Goal: Information Seeking & Learning: Learn about a topic

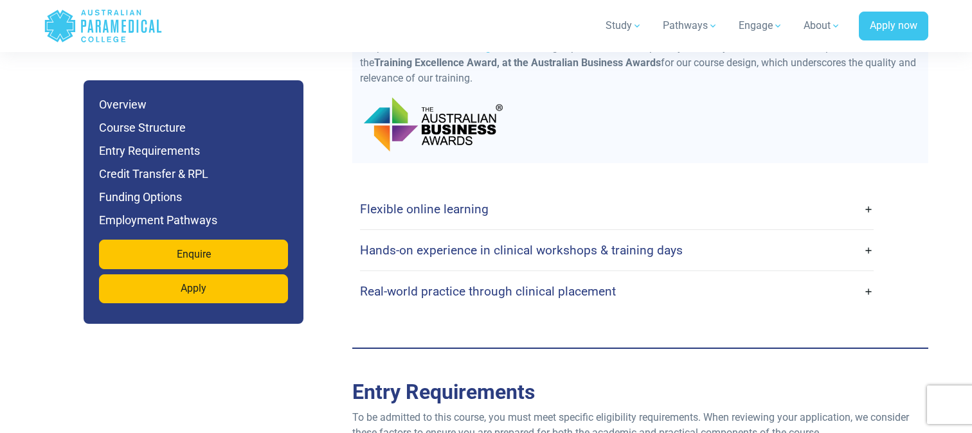
scroll to position [2878, 0]
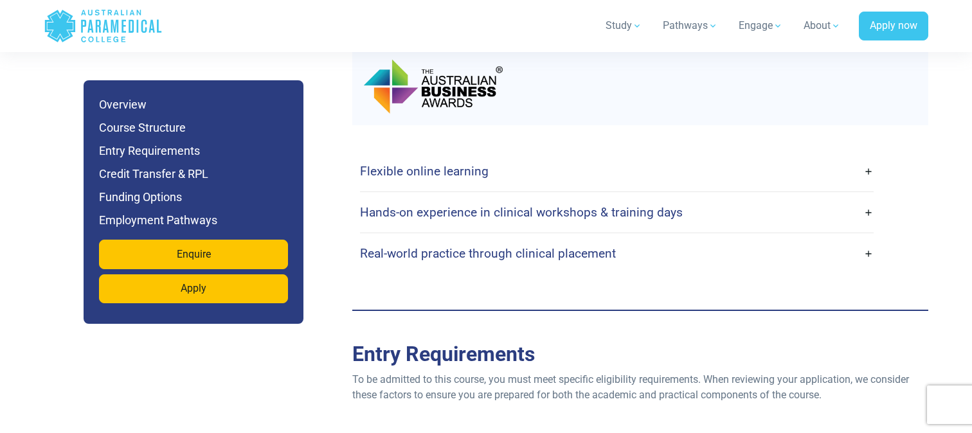
click at [458, 209] on link "Hands-on experience in clinical workshops & training days" at bounding box center [616, 212] width 513 height 30
click at [454, 205] on h4 "Hands-on experience in clinical workshops & training days" at bounding box center [521, 212] width 323 height 15
click at [869, 197] on link "Hands-on experience in clinical workshops & training days" at bounding box center [616, 212] width 513 height 30
click at [867, 197] on link "Hands-on experience in clinical workshops & training days" at bounding box center [616, 212] width 513 height 30
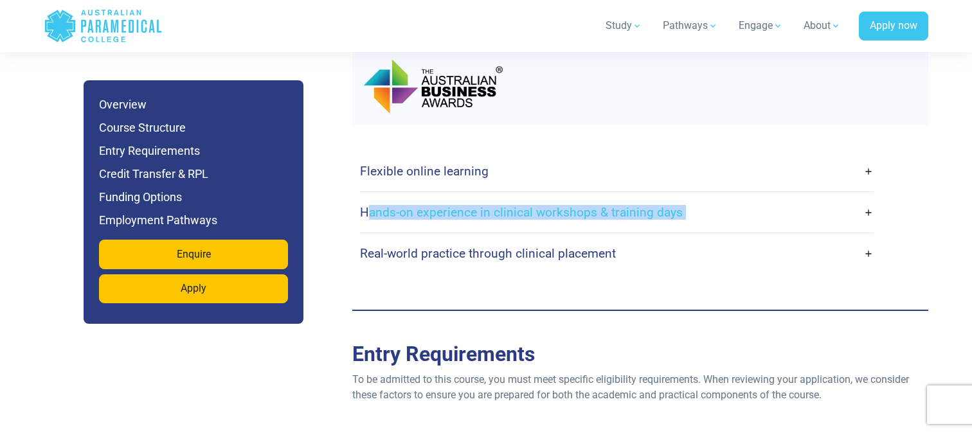
click at [867, 197] on link "Hands-on experience in clinical workshops & training days" at bounding box center [616, 212] width 513 height 30
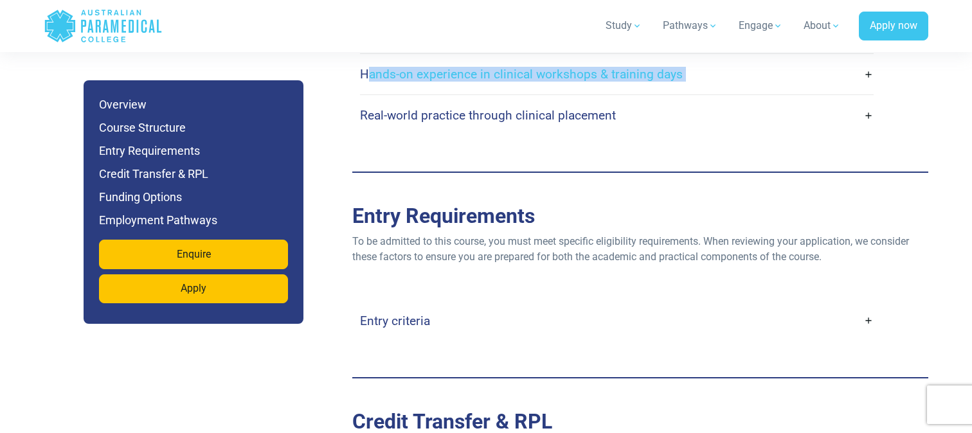
scroll to position [2940, 0]
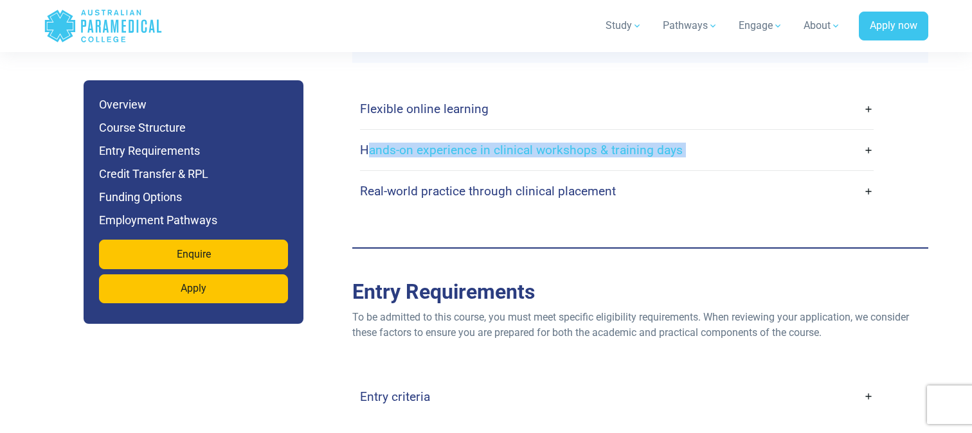
click at [736, 136] on link "Hands-on experience in clinical workshops & training days" at bounding box center [616, 150] width 513 height 30
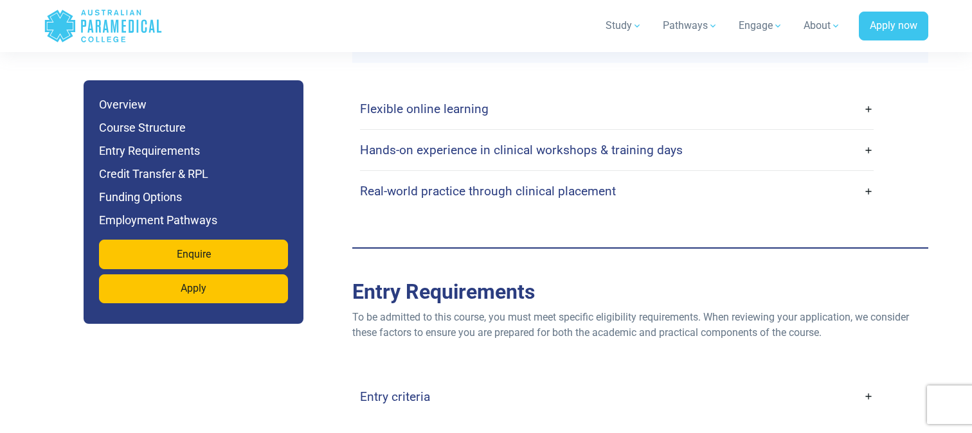
click at [736, 136] on link "Hands-on experience in clinical workshops & training days" at bounding box center [616, 150] width 513 height 30
click at [655, 143] on h4 "Hands-on experience in clinical workshops & training days" at bounding box center [521, 150] width 323 height 15
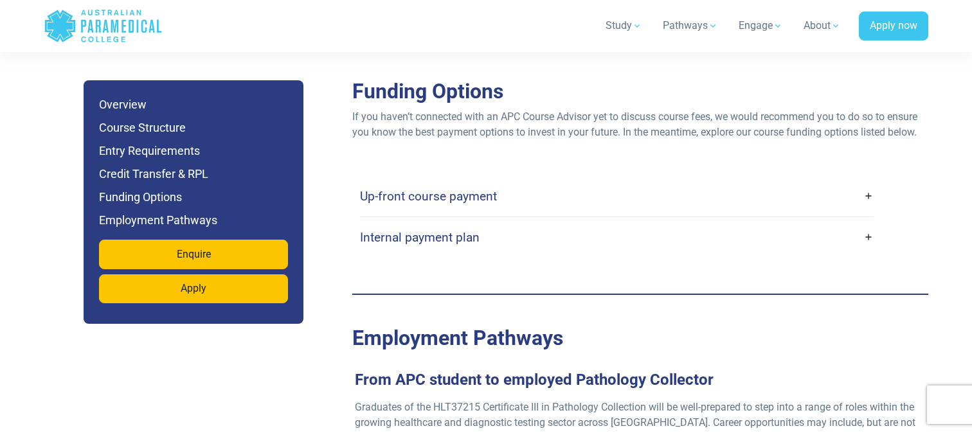
click at [640, 181] on link "Up-front course payment" at bounding box center [616, 196] width 513 height 30
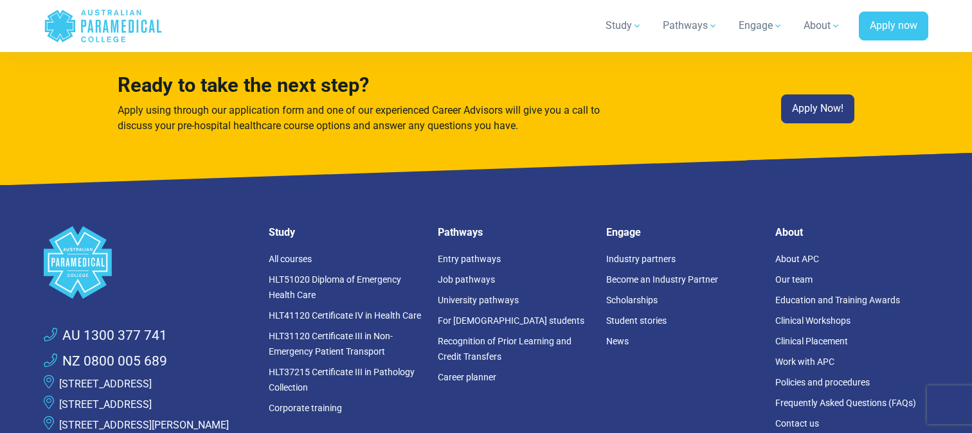
scroll to position [6101, 0]
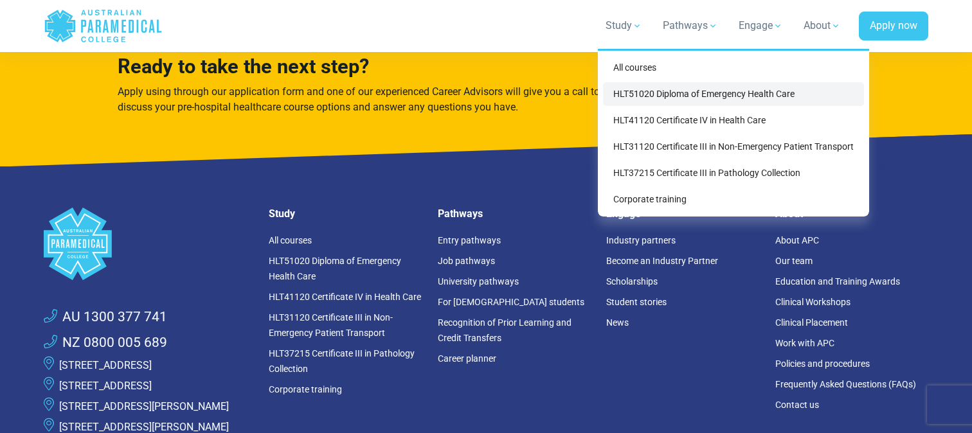
click at [685, 103] on link "HLT51020 Diploma of Emergency Health Care" at bounding box center [733, 94] width 261 height 24
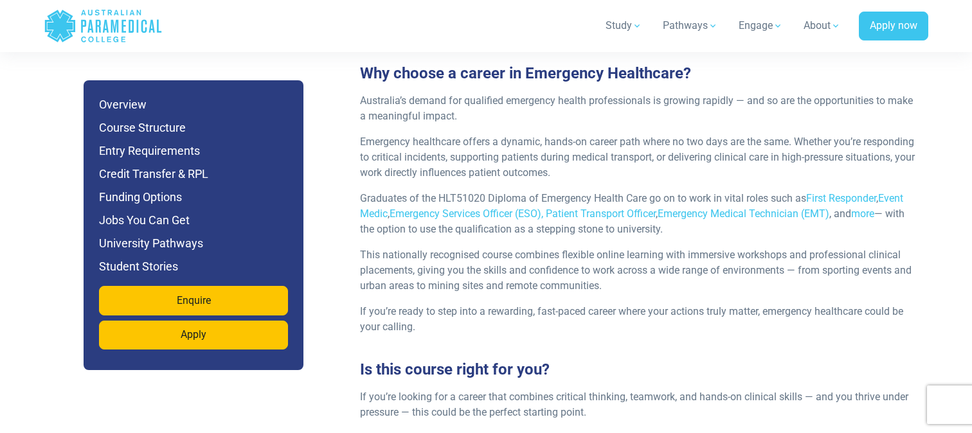
scroll to position [1449, 0]
click at [641, 138] on p "Emergency healthcare offers a dynamic, hands-on career path where no two days a…" at bounding box center [640, 156] width 560 height 46
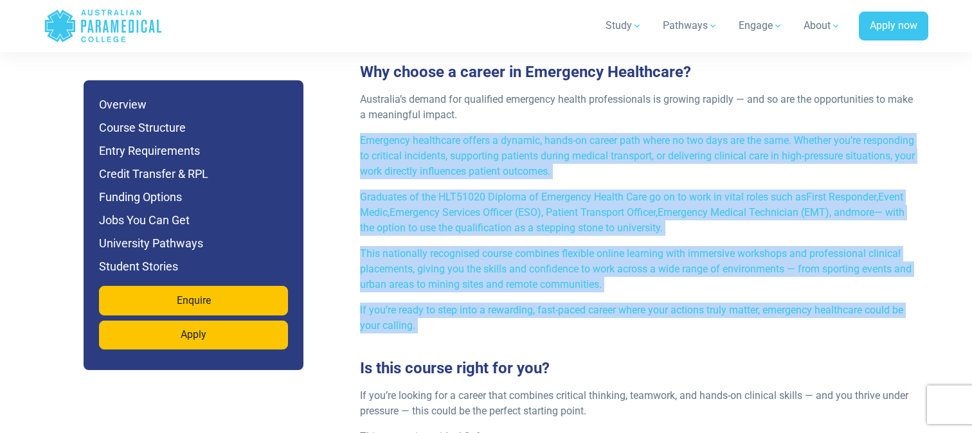
drag, startPoint x: 0, startPoint y: 0, endPoint x: 726, endPoint y: 267, distance: 773.0
click at [726, 267] on div "Australia’s demand for qualified emergency health professionals is growing rapi…" at bounding box center [640, 218] width 576 height 252
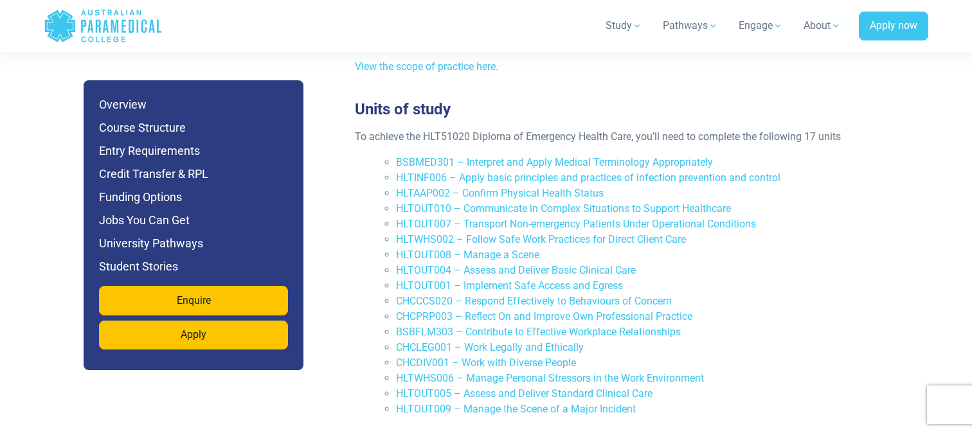
scroll to position [2763, 0]
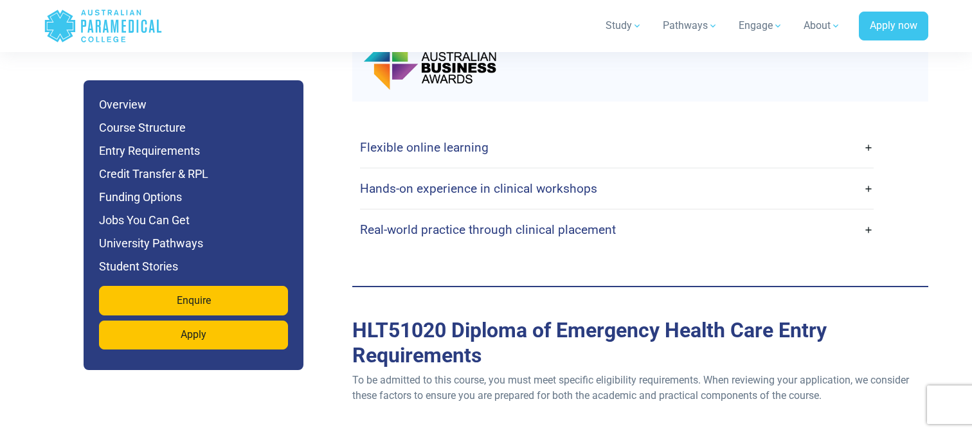
click at [634, 215] on link "Real-world practice through clinical placement" at bounding box center [616, 230] width 513 height 30
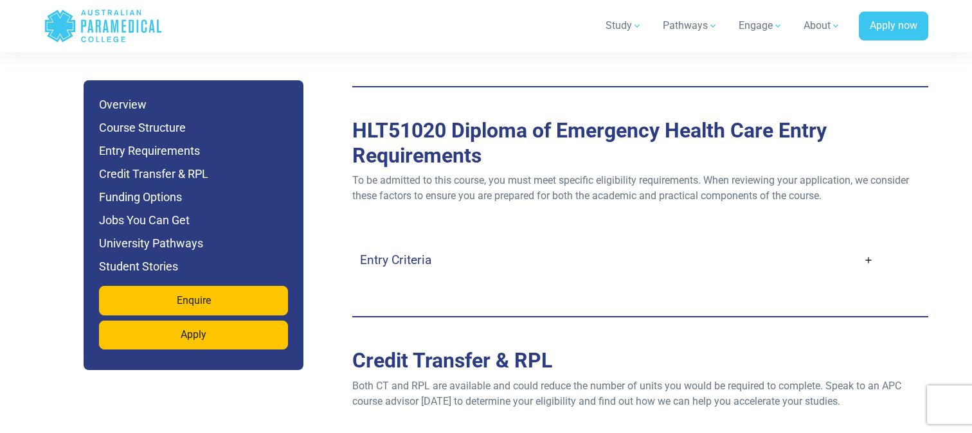
scroll to position [4006, 0]
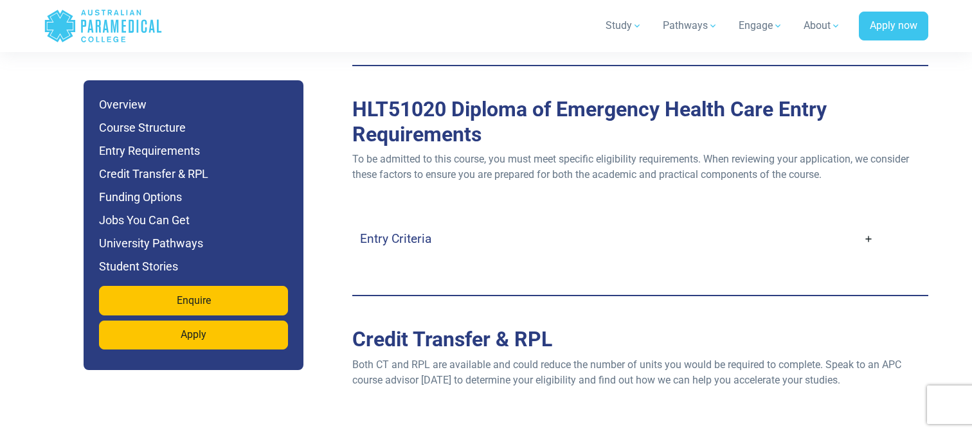
click at [634, 224] on link "Entry Criteria" at bounding box center [616, 239] width 513 height 30
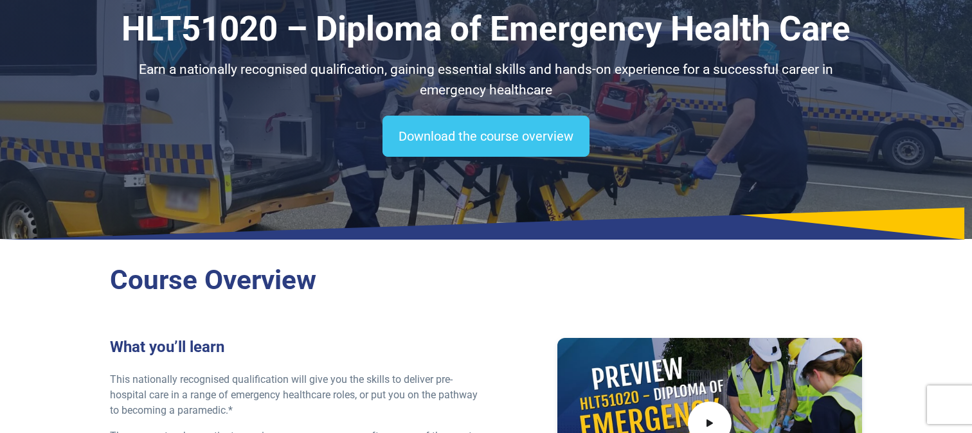
scroll to position [0, 0]
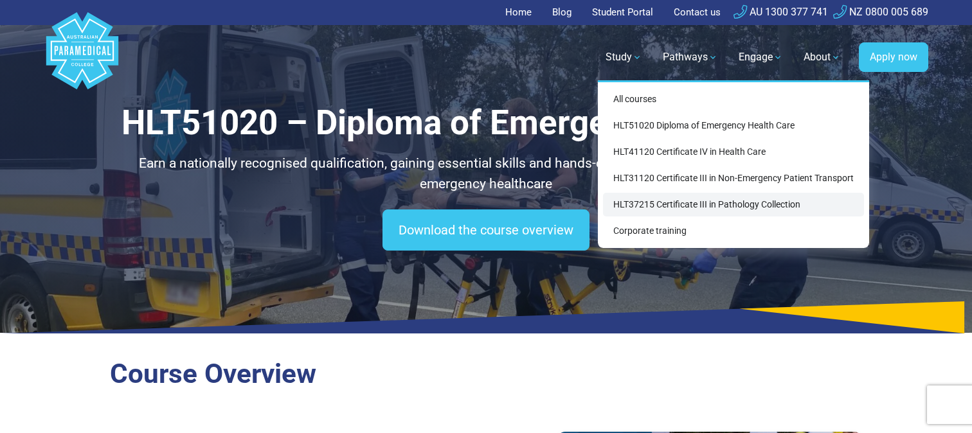
click at [647, 199] on link "HLT37215 Certificate III in Pathology Collection" at bounding box center [733, 205] width 261 height 24
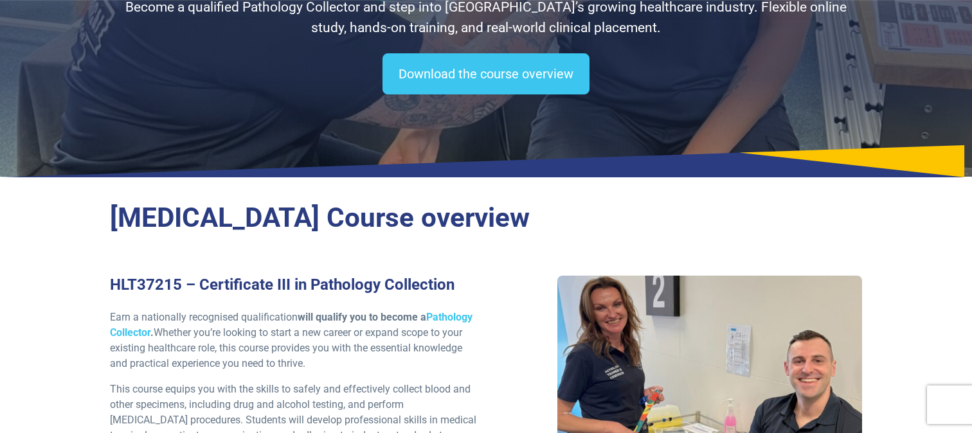
scroll to position [205, 0]
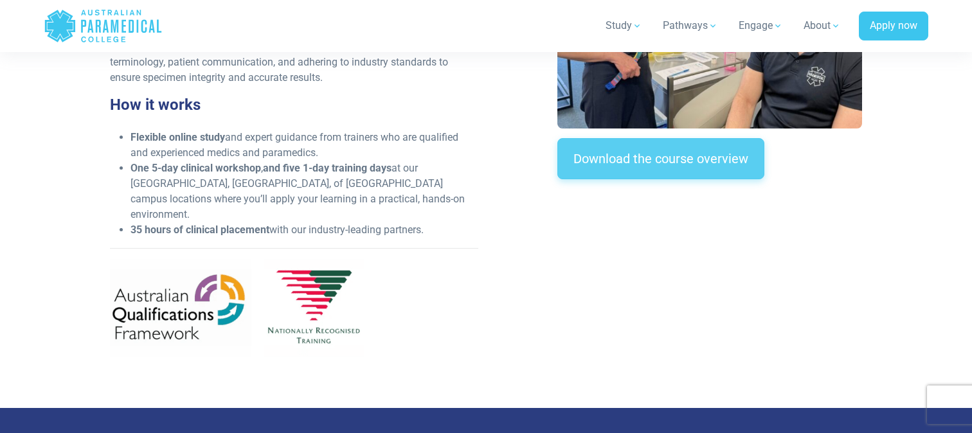
click at [646, 173] on link "Download the course overview" at bounding box center [660, 158] width 207 height 41
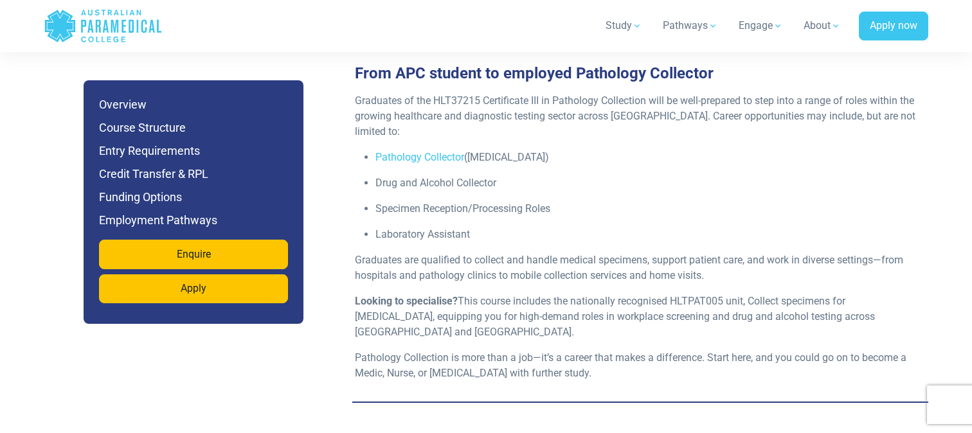
scroll to position [3862, 0]
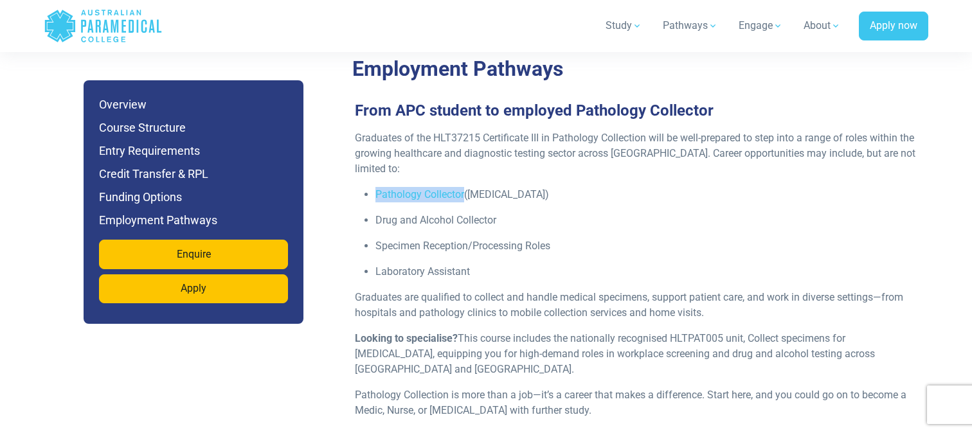
drag, startPoint x: 372, startPoint y: 177, endPoint x: 465, endPoint y: 183, distance: 93.4
click at [465, 187] on ul "Pathology Collector ([MEDICAL_DATA]) Drug and Alcohol Collector Specimen Recept…" at bounding box center [635, 233] width 560 height 93
copy link "Pathology Collector"
